Goal: Task Accomplishment & Management: Use online tool/utility

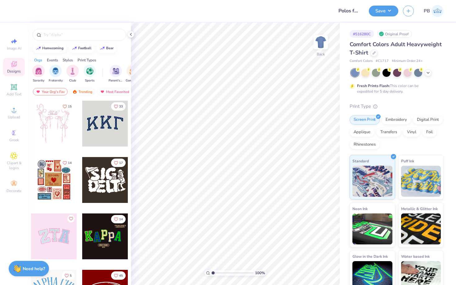
click at [374, 58] on div "Comfort Colors Adult Heavyweight T-Shirt Comfort Colors # C1717 Minimum Order: …" at bounding box center [396, 52] width 94 height 24
click at [374, 52] on icon at bounding box center [373, 52] width 3 height 3
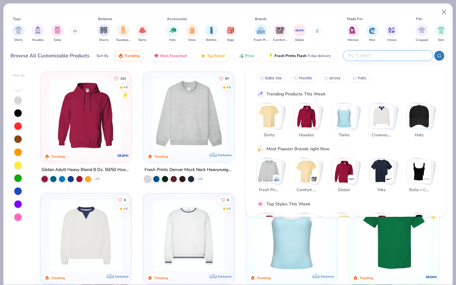
click at [391, 57] on input "text" at bounding box center [387, 55] width 81 height 7
type input "polo"
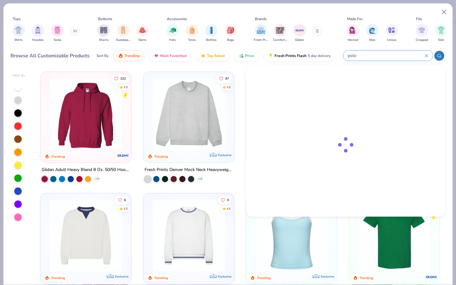
click at [444, 57] on div "polo" at bounding box center [394, 55] width 104 height 13
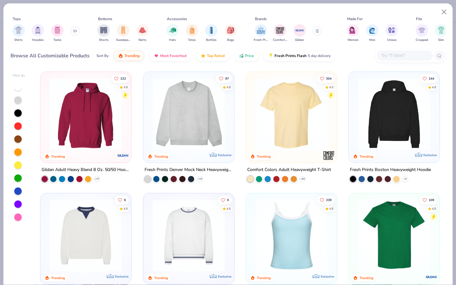
click at [397, 53] on input "text" at bounding box center [404, 55] width 48 height 7
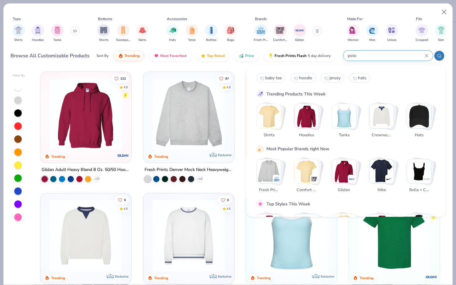
type input "polo"
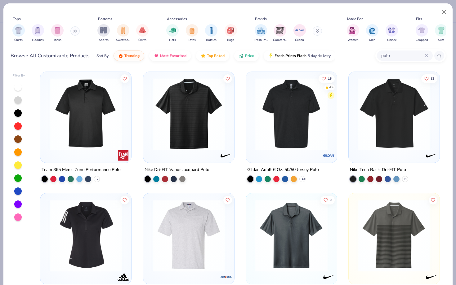
click at [90, 49] on div "Browse All Customizable Products Sort By Trending Most Favorited Top Rated Pric…" at bounding box center [173, 55] width 325 height 17
click at [99, 54] on div "Sort By" at bounding box center [102, 56] width 12 height 6
click at [102, 59] on div "Sort By Trending Most Favorited Top Rated Price Fresh Prints Flash 5 day delive…" at bounding box center [215, 55] width 239 height 17
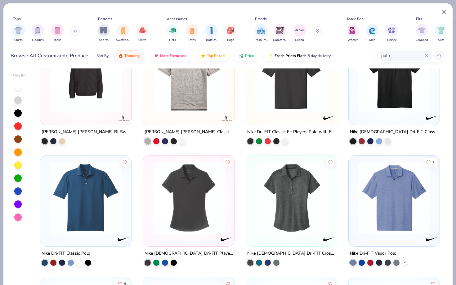
scroll to position [1318, 0]
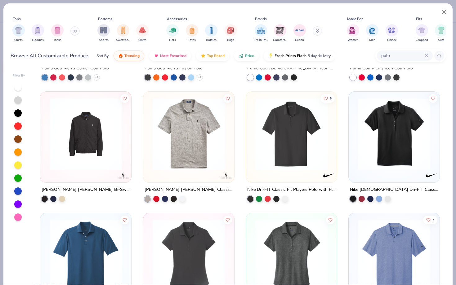
click at [184, 146] on img at bounding box center [188, 134] width 78 height 72
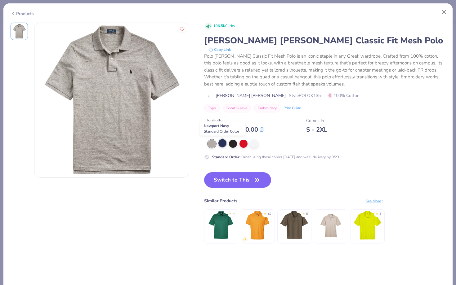
click at [221, 143] on div at bounding box center [222, 143] width 8 height 8
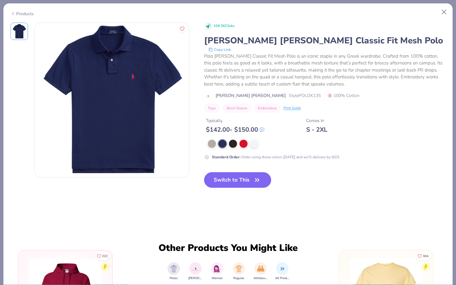
click at [224, 182] on button "Switch to This" at bounding box center [237, 180] width 67 height 16
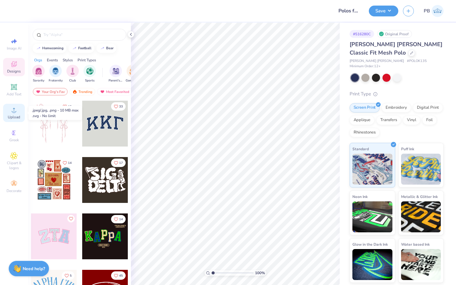
click at [11, 113] on icon at bounding box center [13, 109] width 7 height 7
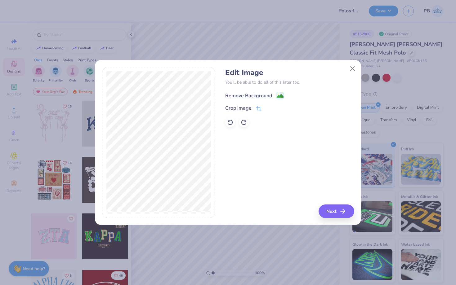
click at [283, 98] on rect at bounding box center [280, 95] width 7 height 7
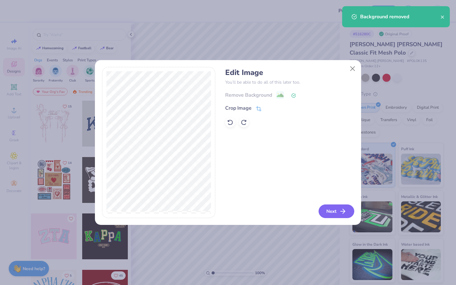
click at [326, 209] on button "Next" at bounding box center [336, 212] width 36 height 14
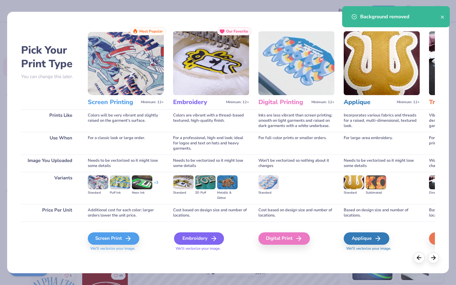
click at [187, 236] on div "Embroidery" at bounding box center [199, 239] width 50 height 12
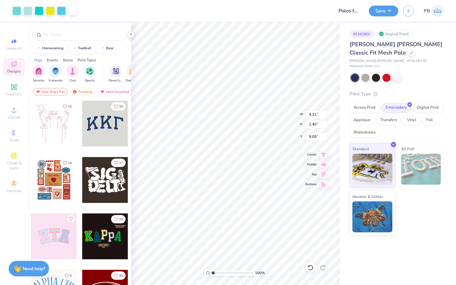
type input "4.21"
type input "2.40"
type input "5.14"
type input "3.61"
type input "2.05"
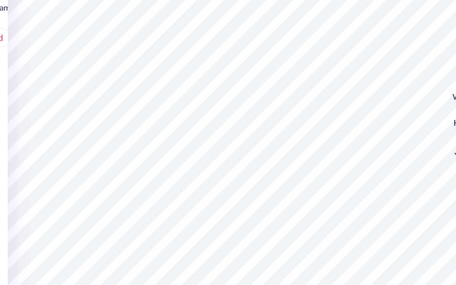
type input "4.11"
type input "2.34"
type input "5.13"
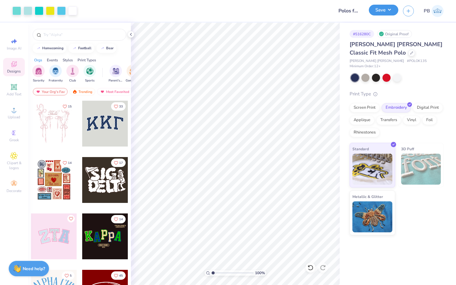
click at [382, 7] on button "Save" at bounding box center [383, 10] width 29 height 11
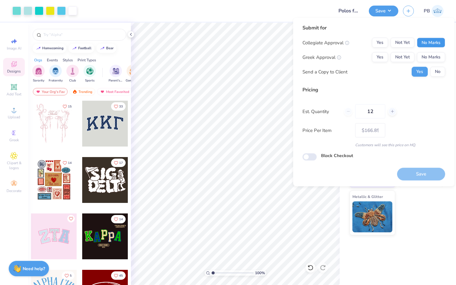
click at [419, 39] on button "No Marks" at bounding box center [431, 43] width 28 height 10
click at [427, 55] on button "No Marks" at bounding box center [431, 57] width 28 height 10
click at [428, 53] on button "No Marks" at bounding box center [431, 57] width 28 height 10
click at [433, 71] on button "No" at bounding box center [437, 72] width 15 height 10
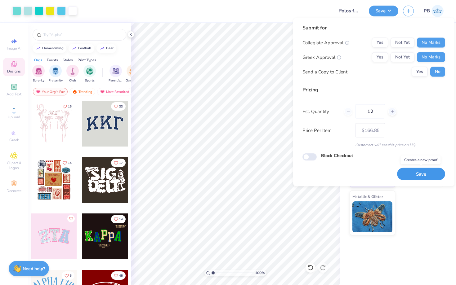
click at [412, 169] on button "Save" at bounding box center [421, 174] width 48 height 13
type input "– –"
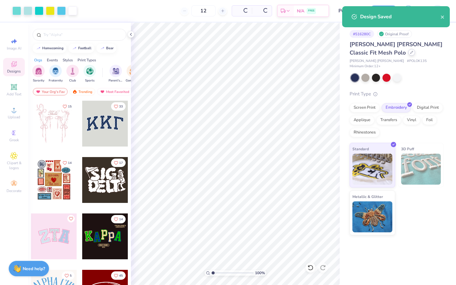
click at [408, 53] on div at bounding box center [411, 52] width 7 height 7
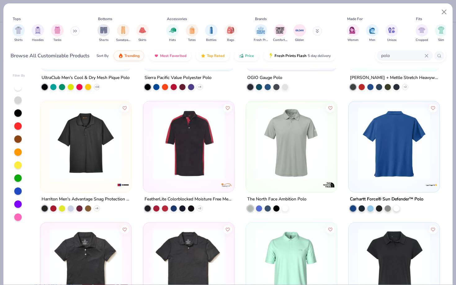
scroll to position [457, 0]
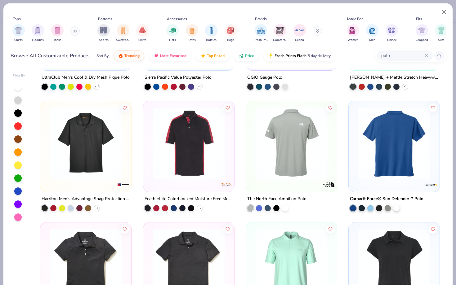
click at [299, 148] on img at bounding box center [291, 143] width 78 height 72
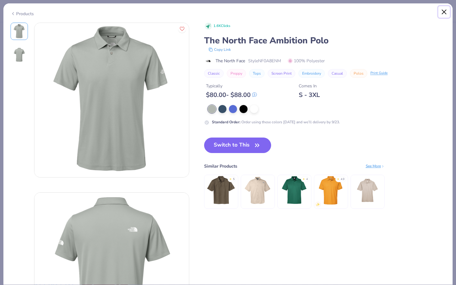
click at [444, 11] on button "Close" at bounding box center [444, 12] width 12 height 12
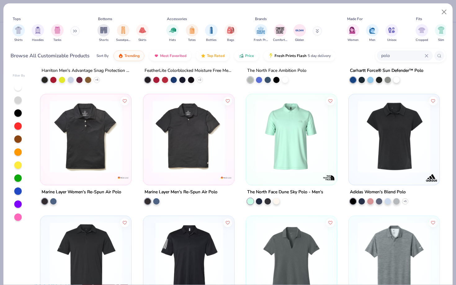
scroll to position [588, 0]
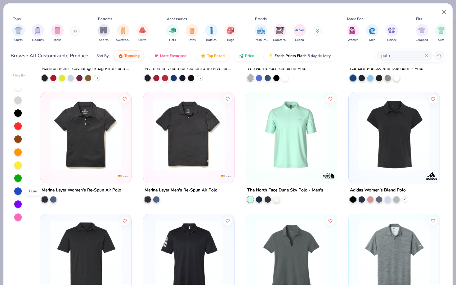
click at [19, 191] on div at bounding box center [17, 191] width 7 height 7
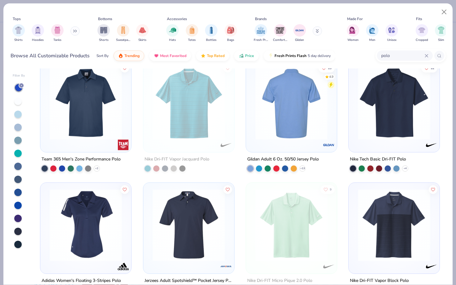
scroll to position [10, 0]
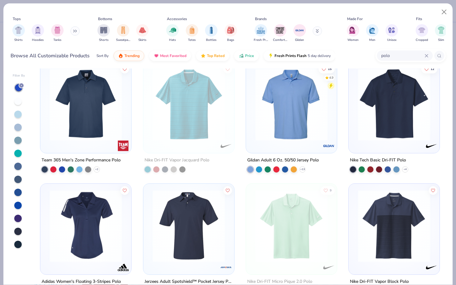
click at [409, 95] on img at bounding box center [394, 105] width 78 height 72
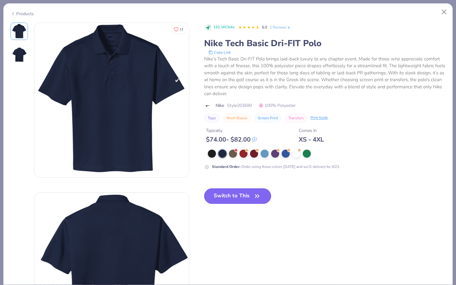
click at [241, 191] on button "Switch to This" at bounding box center [237, 197] width 67 height 16
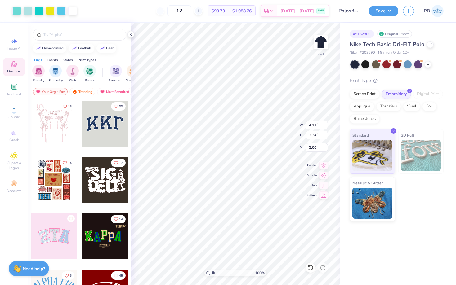
type input "3.00"
type input "3.40"
click at [345, 73] on div "# 516280C Original Proof Nike Tech Basic Dri-FIT Polo Nike # 203690 Minimum Ord…" at bounding box center [397, 122] width 116 height 199
click at [381, 10] on button "Save" at bounding box center [383, 10] width 29 height 11
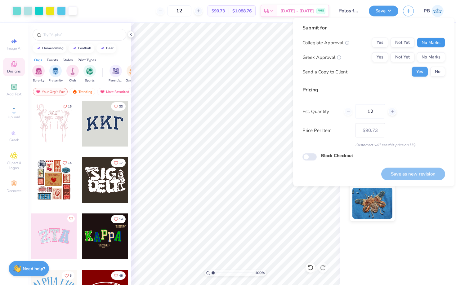
click at [428, 41] on button "No Marks" at bounding box center [431, 43] width 28 height 10
click at [428, 60] on button "No Marks" at bounding box center [431, 57] width 28 height 10
click at [433, 66] on div "Collegiate Approval Yes Not Yet No Marks Greek Approval Yes Not Yet No Marks Se…" at bounding box center [373, 57] width 143 height 39
click at [435, 69] on button "No" at bounding box center [437, 72] width 15 height 10
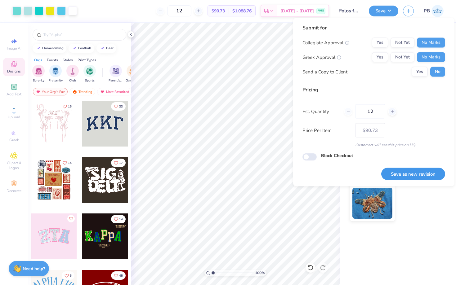
click at [413, 175] on button "Save as new revision" at bounding box center [413, 174] width 64 height 13
type input "$90.73"
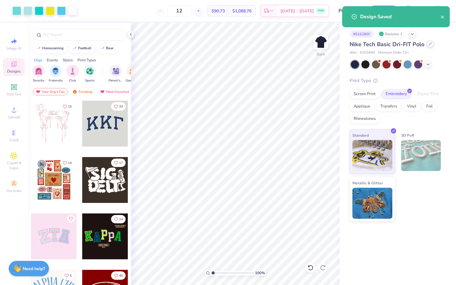
click at [427, 44] on div at bounding box center [430, 44] width 7 height 7
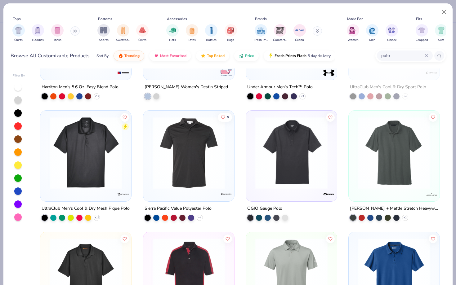
scroll to position [326, 0]
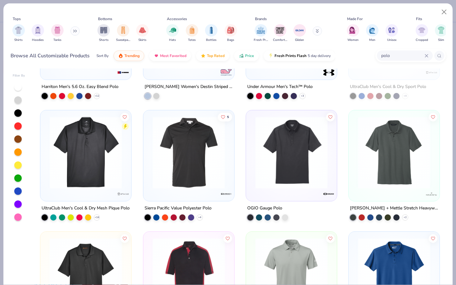
click at [17, 193] on div at bounding box center [17, 191] width 7 height 7
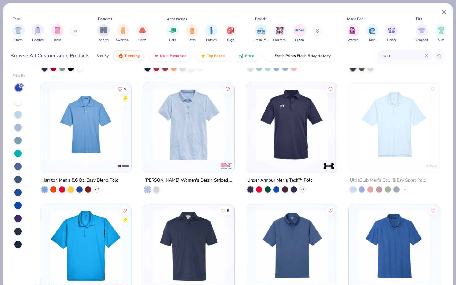
scroll to position [234, 0]
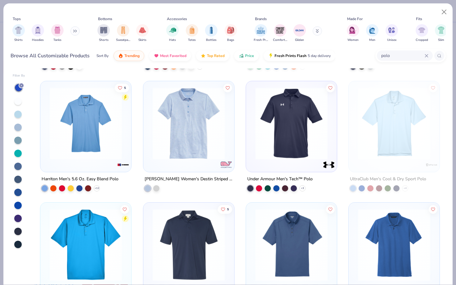
click at [284, 146] on img at bounding box center [291, 123] width 78 height 72
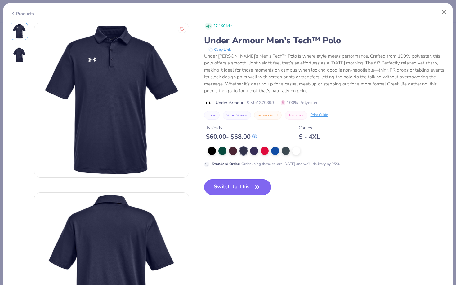
click at [246, 189] on button "Switch to This" at bounding box center [237, 188] width 67 height 16
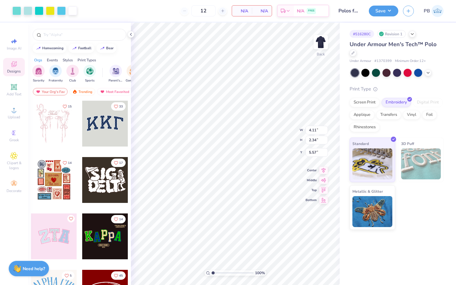
type input "3.53"
type input "2.01"
type input "5.58"
type input "3.00"
click at [381, 12] on button "Save" at bounding box center [383, 10] width 29 height 11
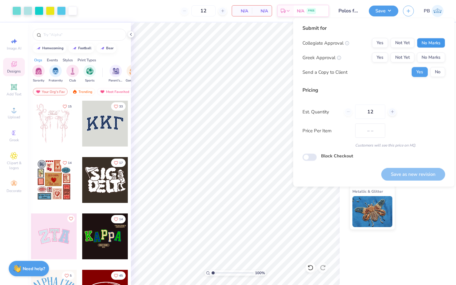
click at [434, 43] on button "No Marks" at bounding box center [431, 43] width 28 height 10
click at [435, 60] on button "No Marks" at bounding box center [431, 58] width 28 height 10
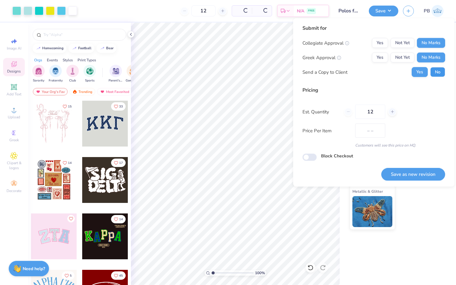
click at [435, 68] on button "No" at bounding box center [437, 72] width 15 height 10
click at [410, 176] on button "Save as new revision" at bounding box center [413, 174] width 64 height 13
checkbox input "true"
type input "$NaN"
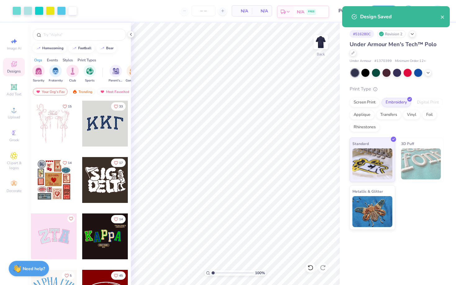
type input "0"
